Goal: Transaction & Acquisition: Book appointment/travel/reservation

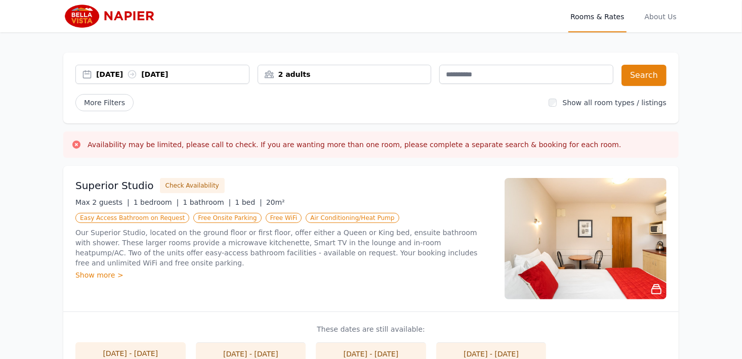
click at [122, 75] on div "14 Oct 2025 15 Oct 2025" at bounding box center [172, 74] width 153 height 10
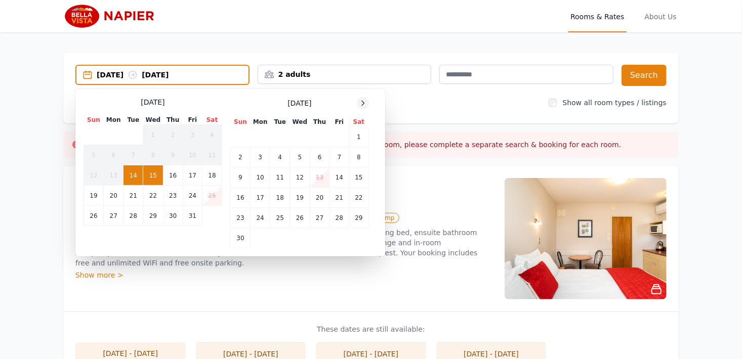
click at [357, 102] on div at bounding box center [363, 103] width 12 height 12
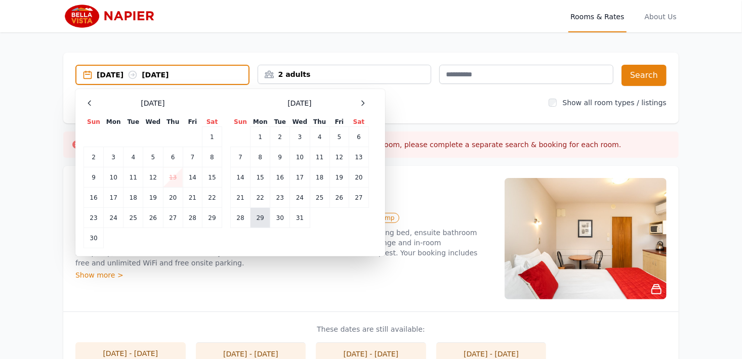
click at [257, 222] on td "29" at bounding box center [260, 218] width 20 height 20
click at [366, 102] on icon at bounding box center [363, 103] width 8 height 8
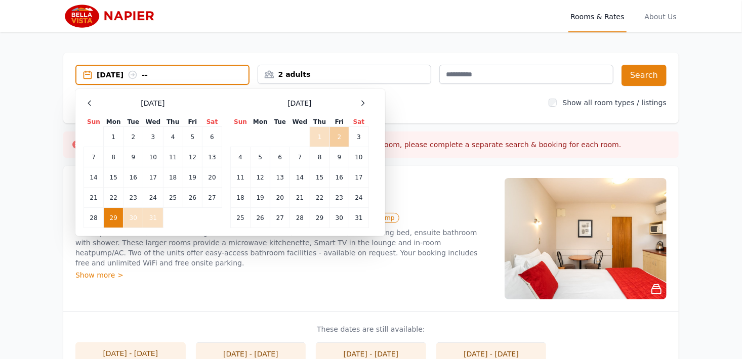
click at [340, 135] on td "2" at bounding box center [338, 137] width 19 height 20
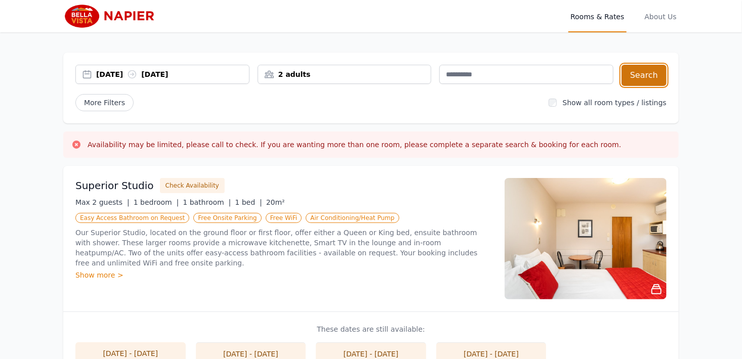
click at [638, 73] on button "Search" at bounding box center [643, 75] width 45 height 21
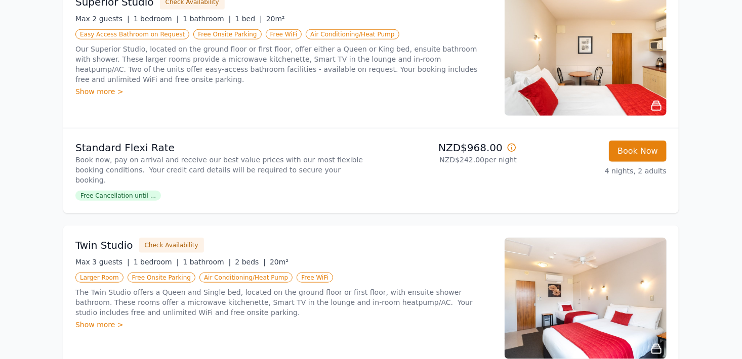
scroll to position [304, 0]
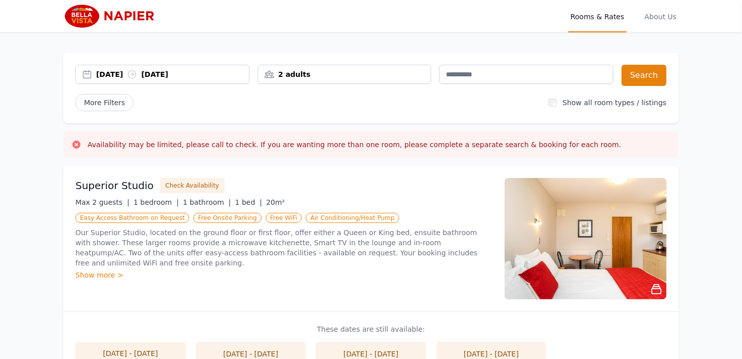
click at [118, 76] on div "14 Oct 2025 15 Oct 2025" at bounding box center [172, 74] width 153 height 10
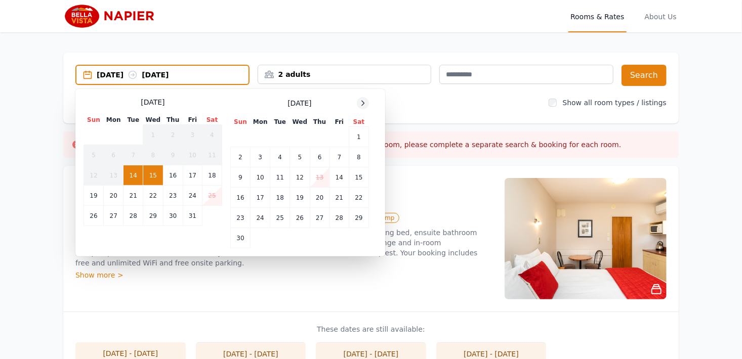
click at [362, 104] on icon at bounding box center [363, 103] width 3 height 5
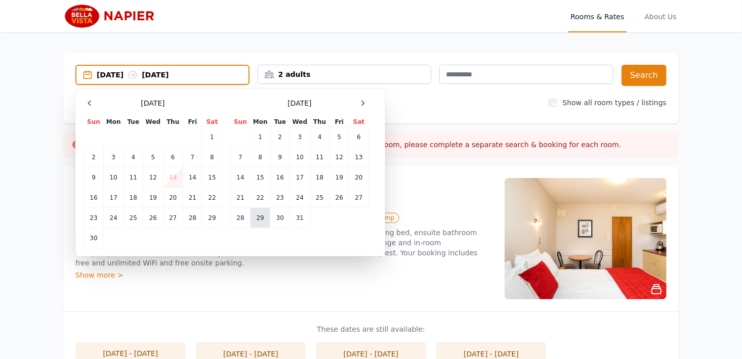
click at [260, 222] on td "29" at bounding box center [260, 218] width 20 height 20
click at [364, 106] on icon at bounding box center [363, 103] width 8 height 8
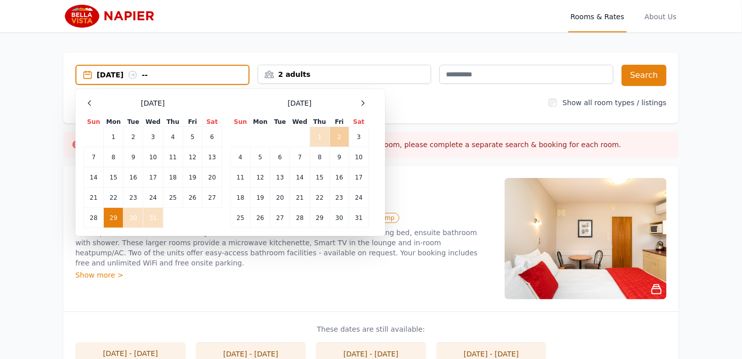
click at [339, 142] on td "2" at bounding box center [338, 137] width 19 height 20
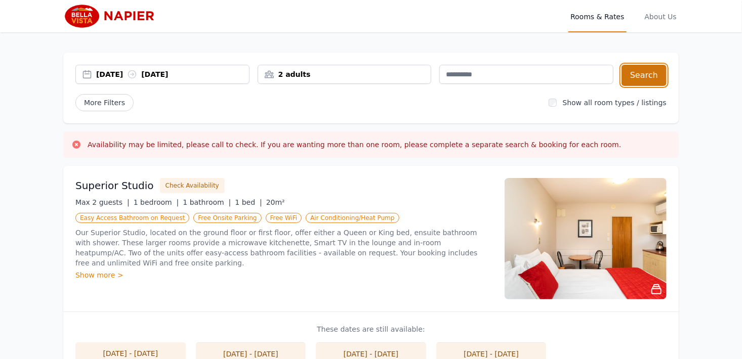
click at [634, 77] on button "Search" at bounding box center [643, 75] width 45 height 21
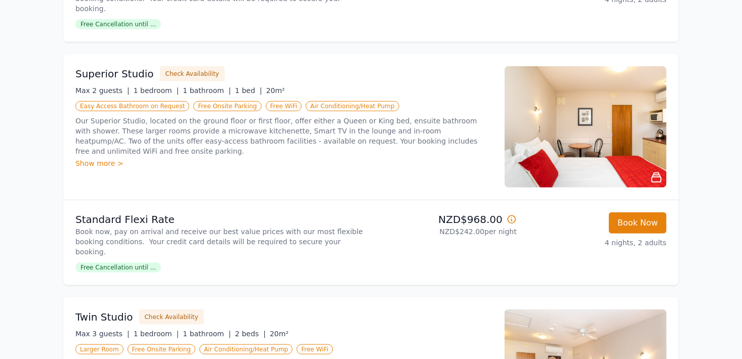
scroll to position [304, 0]
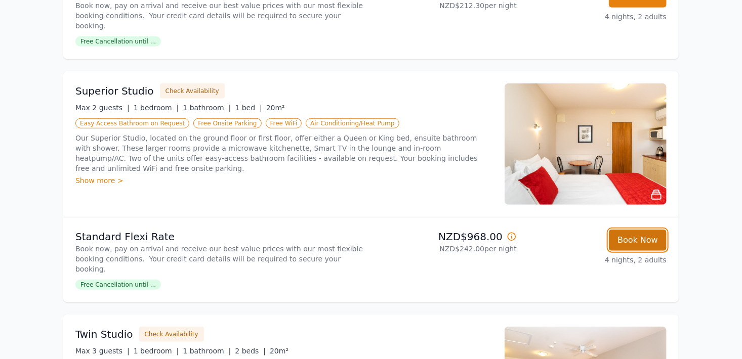
click at [627, 231] on button "Book Now" at bounding box center [638, 240] width 58 height 21
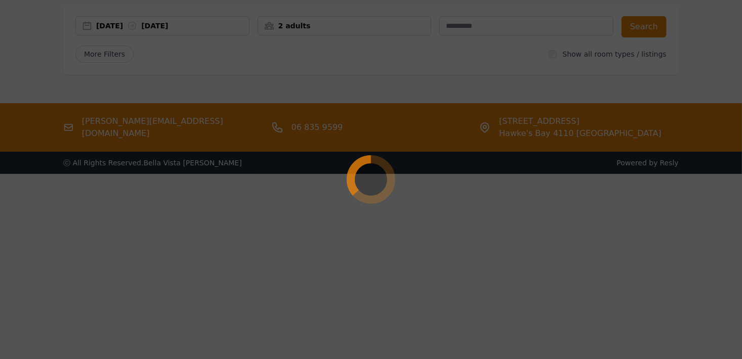
scroll to position [49, 0]
select select "**"
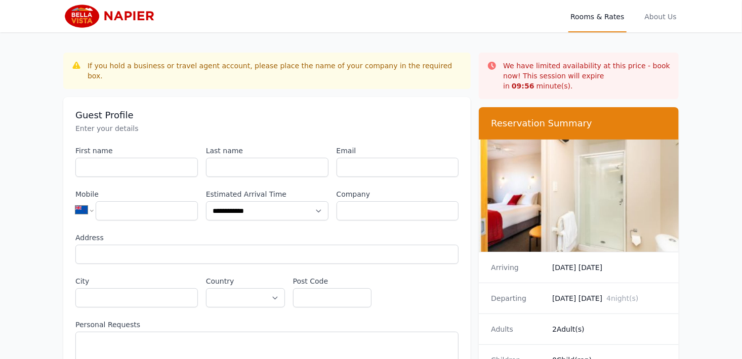
scroll to position [51, 0]
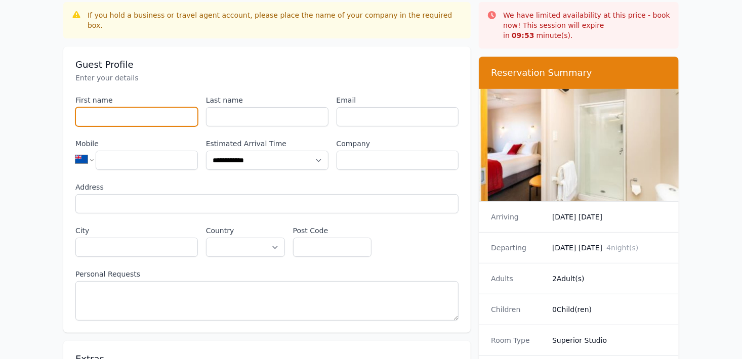
click at [101, 108] on input "First name" at bounding box center [136, 116] width 122 height 19
type input "*******"
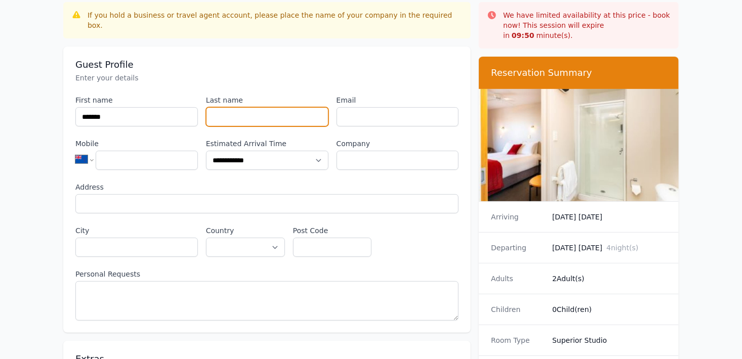
click at [211, 109] on input "Last name" at bounding box center [267, 116] width 122 height 19
click at [216, 107] on input "*" at bounding box center [267, 116] width 122 height 19
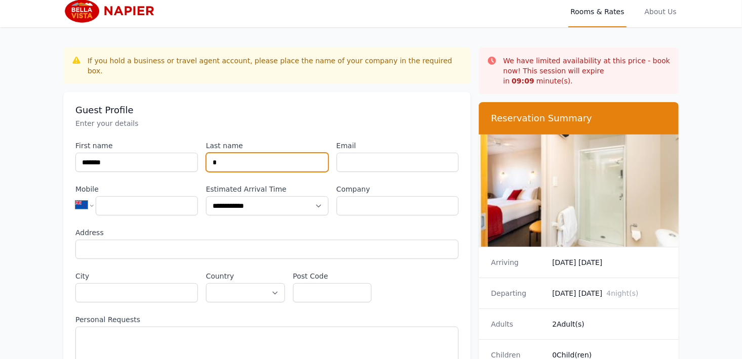
scroll to position [0, 0]
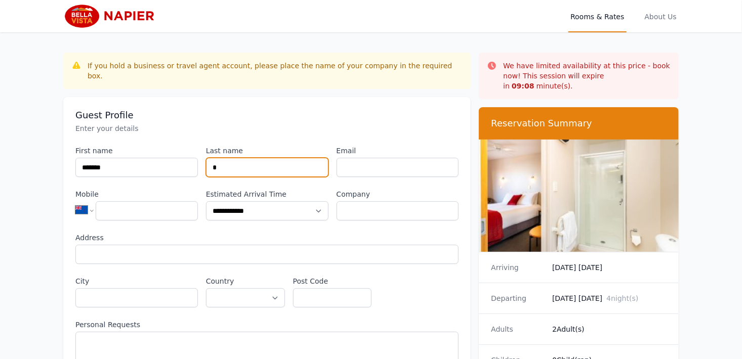
type input "*"
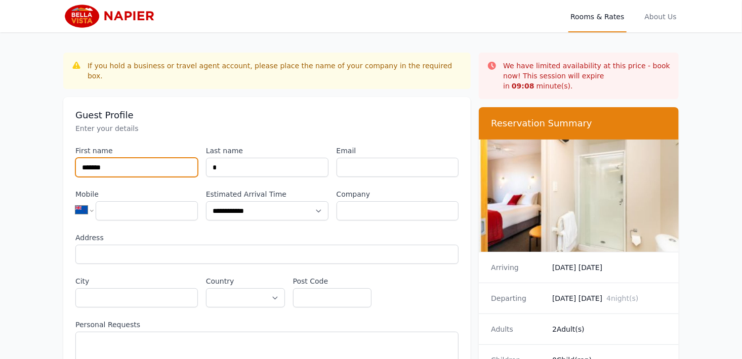
drag, startPoint x: 114, startPoint y: 157, endPoint x: 10, endPoint y: 180, distance: 106.2
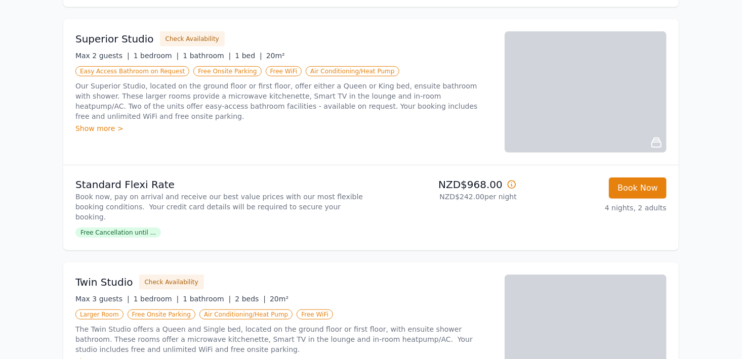
scroll to position [275, 0]
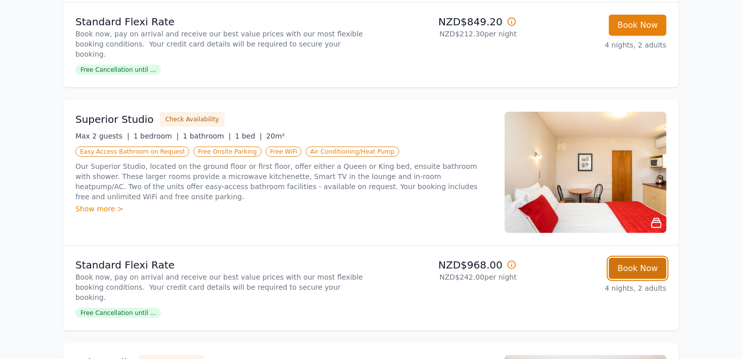
click at [635, 261] on button "Book Now" at bounding box center [638, 268] width 58 height 21
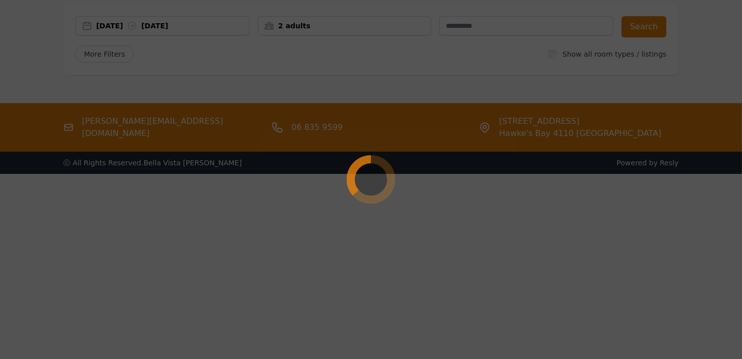
scroll to position [49, 0]
select select "**"
